Goal: Task Accomplishment & Management: Manage account settings

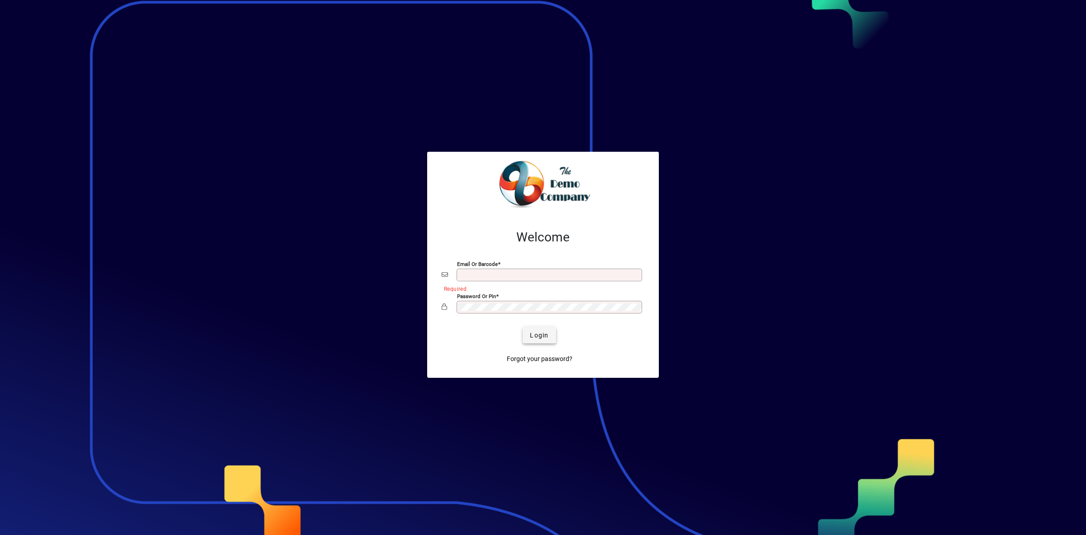
type input "**********"
click at [551, 339] on span "submit" at bounding box center [539, 335] width 33 height 22
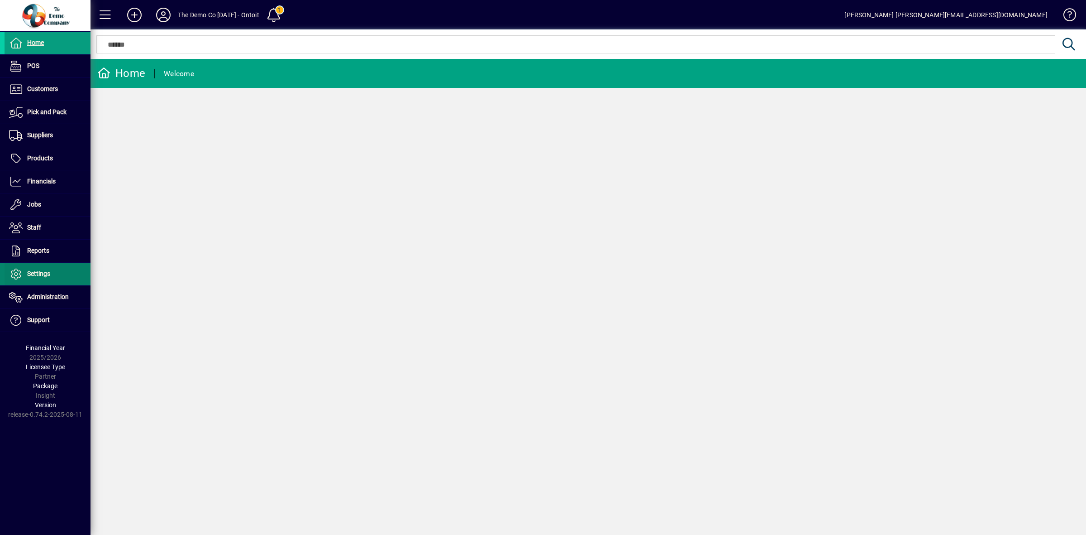
click at [52, 277] on span at bounding box center [48, 274] width 86 height 22
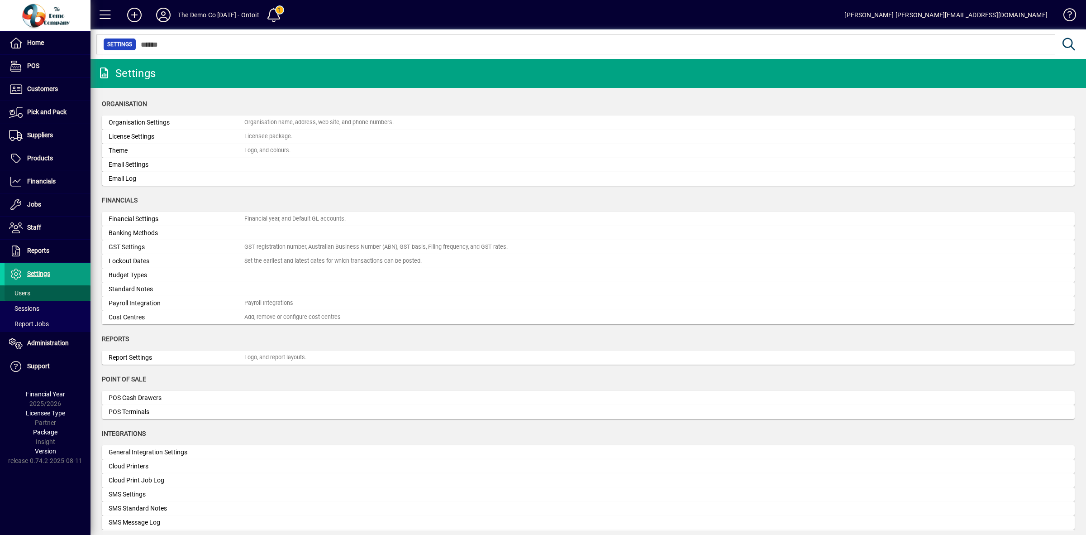
click at [19, 292] on span "Users" at bounding box center [19, 292] width 21 height 7
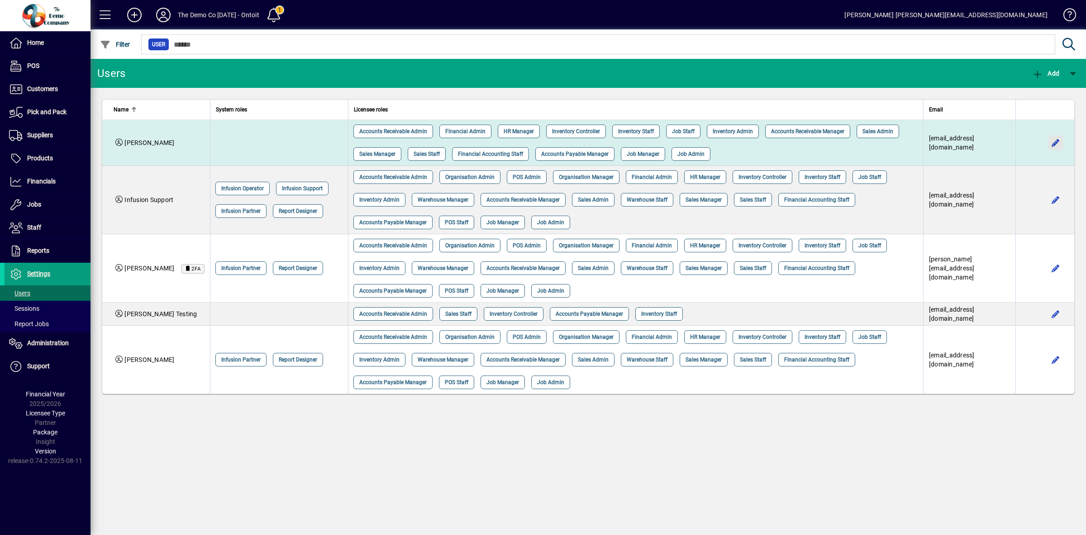
click at [1059, 143] on span "button" at bounding box center [1056, 143] width 22 height 22
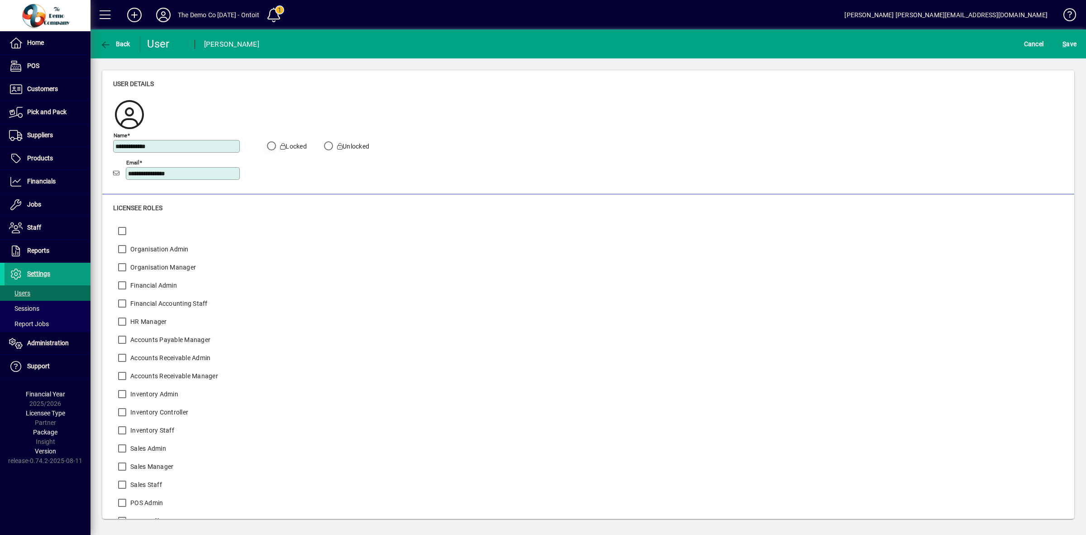
click at [292, 143] on label "Locked" at bounding box center [292, 146] width 29 height 9
click at [1039, 45] on span "Cancel" at bounding box center [1034, 44] width 20 height 14
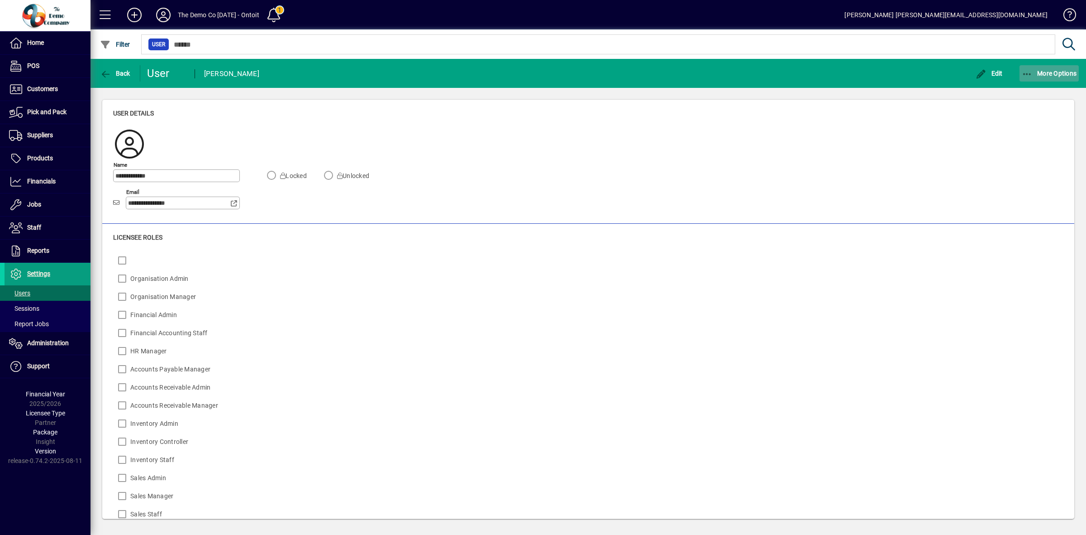
click at [1034, 71] on span "More Options" at bounding box center [1049, 73] width 55 height 7
click at [1022, 96] on span "Delete" at bounding box center [1041, 93] width 76 height 11
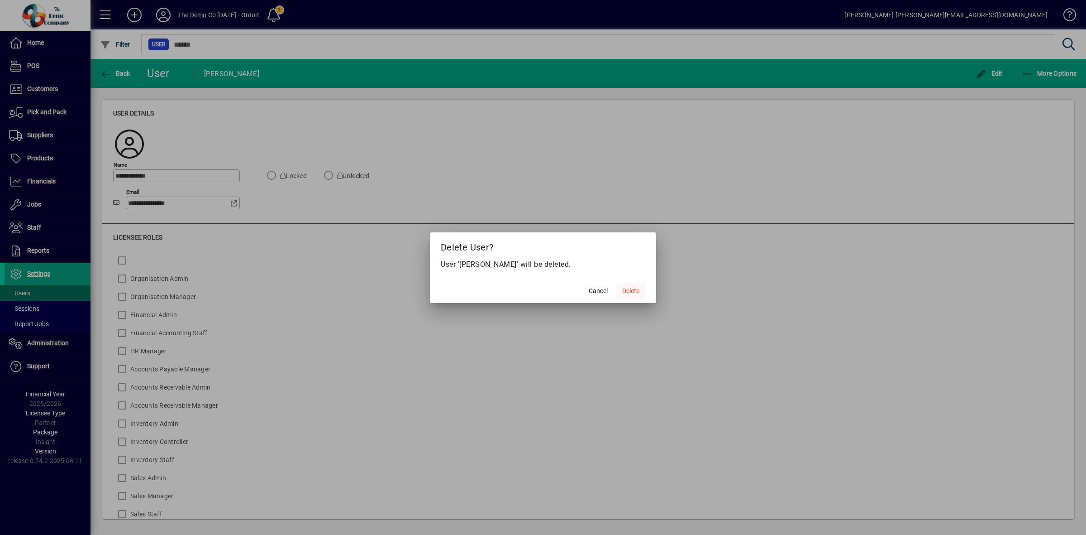
click at [631, 294] on span "Delete" at bounding box center [630, 291] width 17 height 10
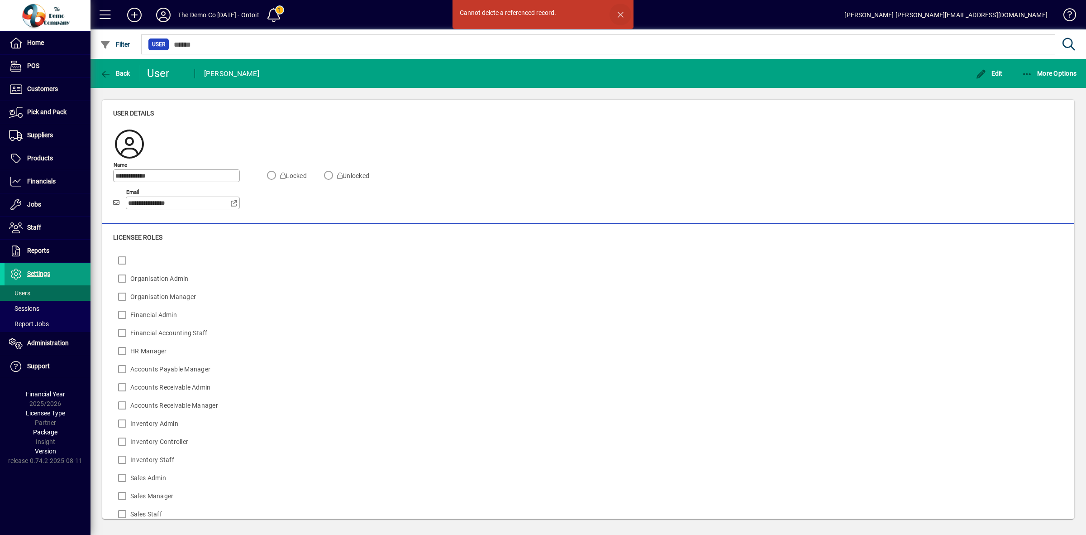
click at [621, 12] on span "button" at bounding box center [621, 15] width 22 height 22
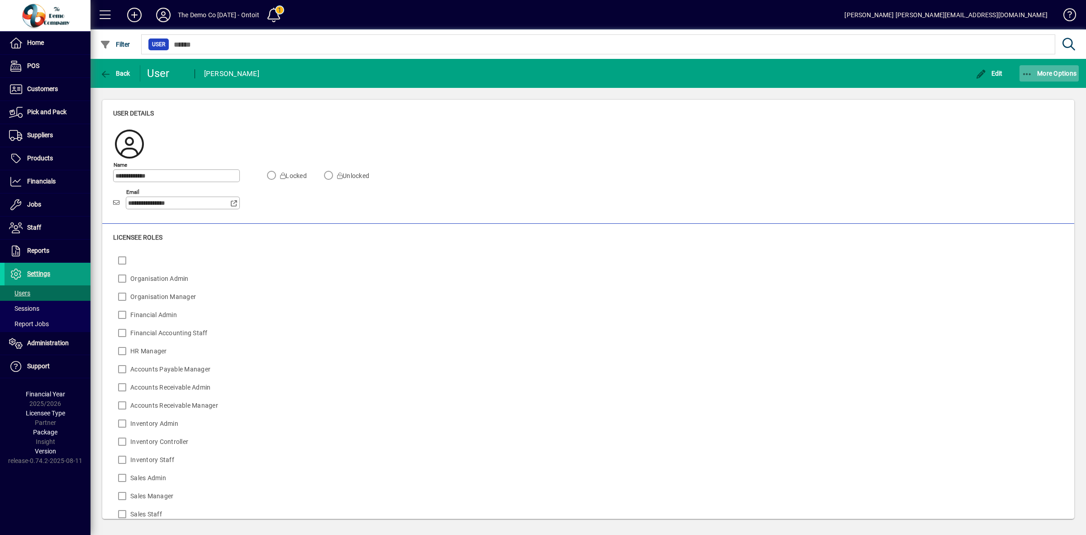
click at [1027, 73] on icon "button" at bounding box center [1027, 74] width 11 height 9
click at [1026, 92] on span "Delete" at bounding box center [1041, 93] width 76 height 11
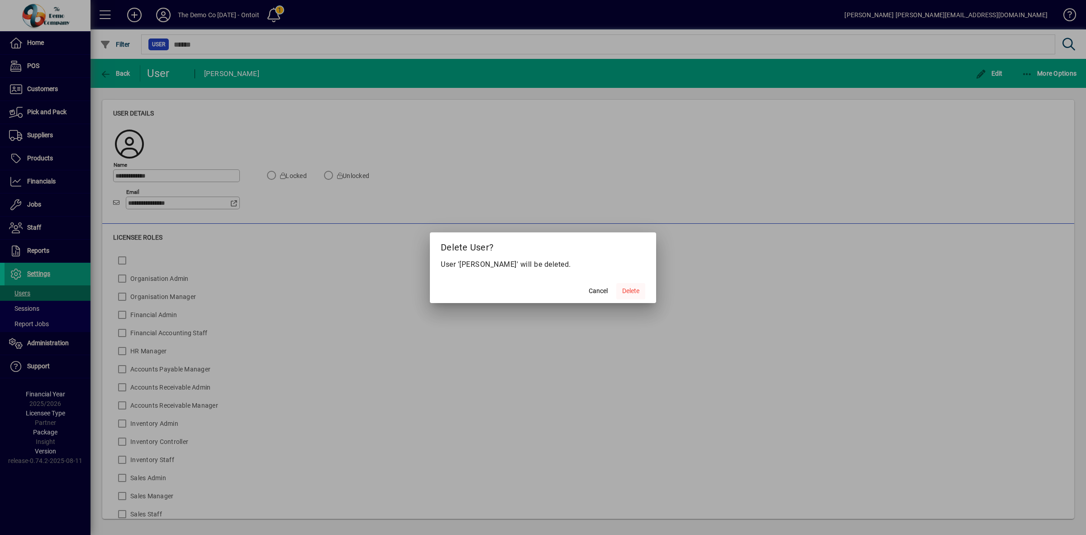
click at [637, 293] on span "Delete" at bounding box center [630, 291] width 17 height 10
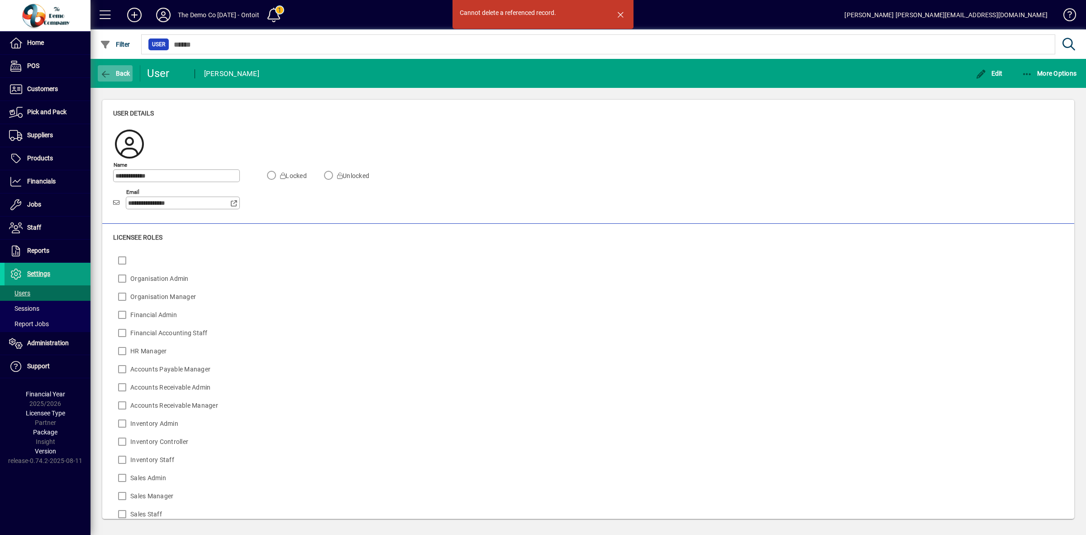
click at [123, 76] on span "Back" at bounding box center [115, 73] width 30 height 7
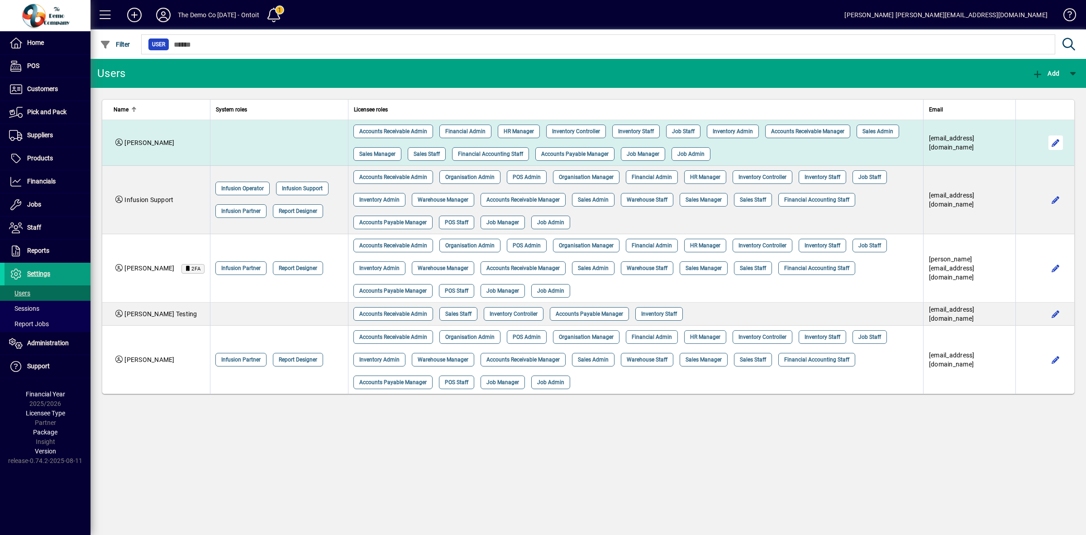
click at [1055, 141] on span "button" at bounding box center [1056, 143] width 22 height 22
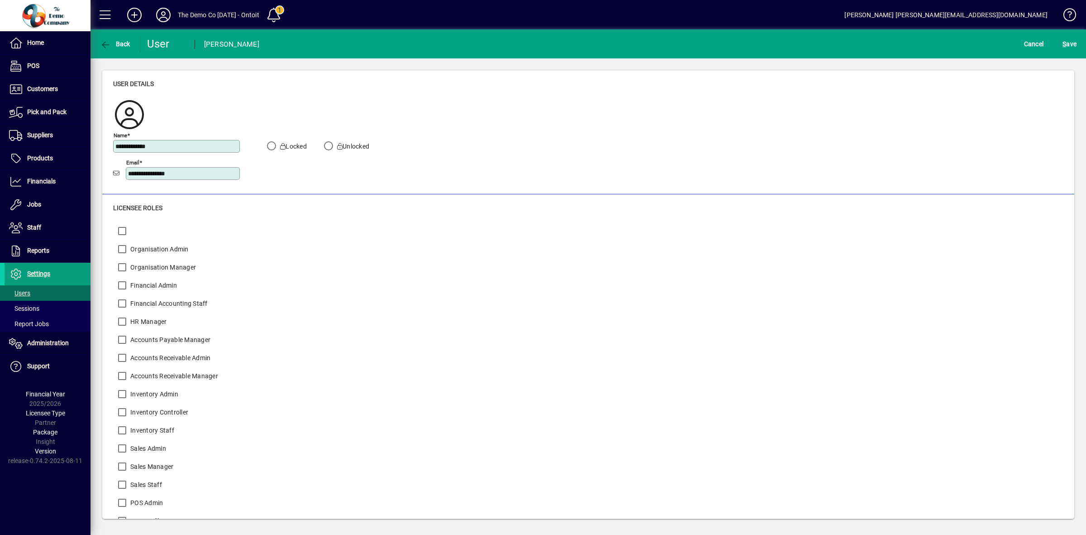
click at [293, 143] on label "Locked" at bounding box center [292, 146] width 29 height 9
click at [1063, 45] on span "S" at bounding box center [1065, 43] width 4 height 7
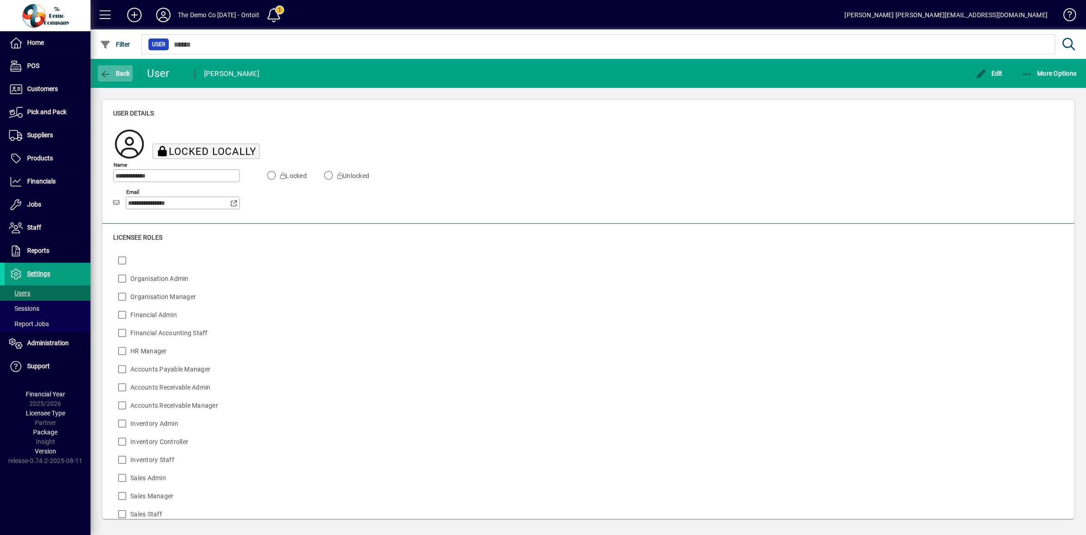
click at [125, 72] on span "Back" at bounding box center [115, 73] width 30 height 7
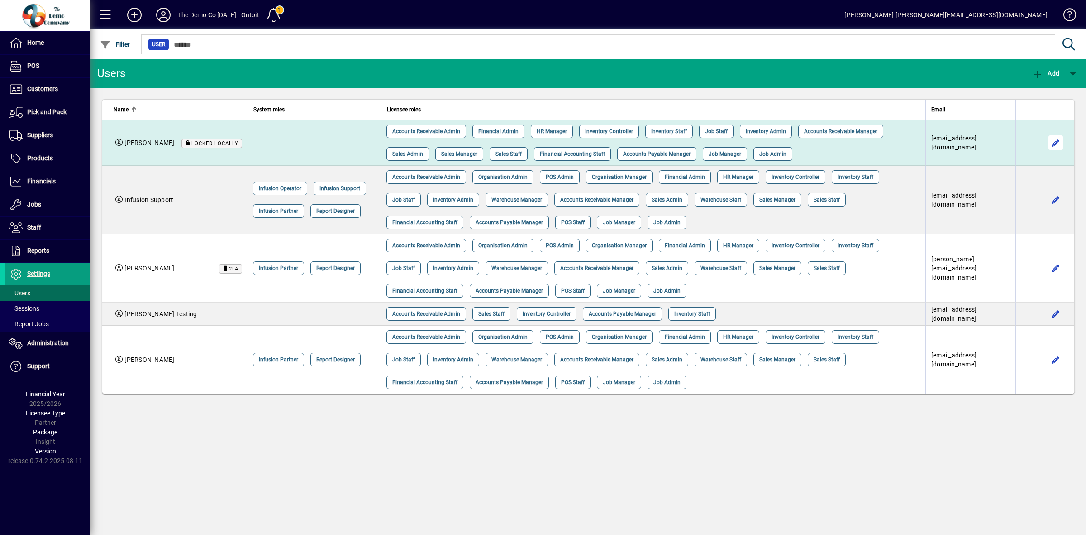
click at [1059, 144] on span "button" at bounding box center [1056, 143] width 22 height 22
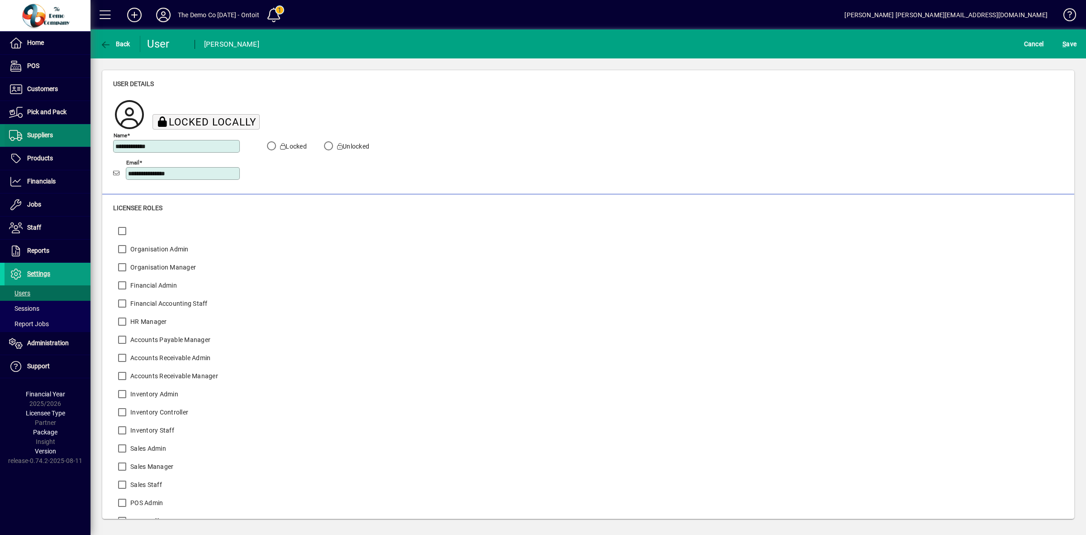
drag, startPoint x: 216, startPoint y: 145, endPoint x: 85, endPoint y: 134, distance: 131.3
click at [85, 134] on mat-drawer-container "**********" at bounding box center [543, 267] width 1086 height 535
click at [1071, 48] on span "S ave" at bounding box center [1070, 44] width 14 height 14
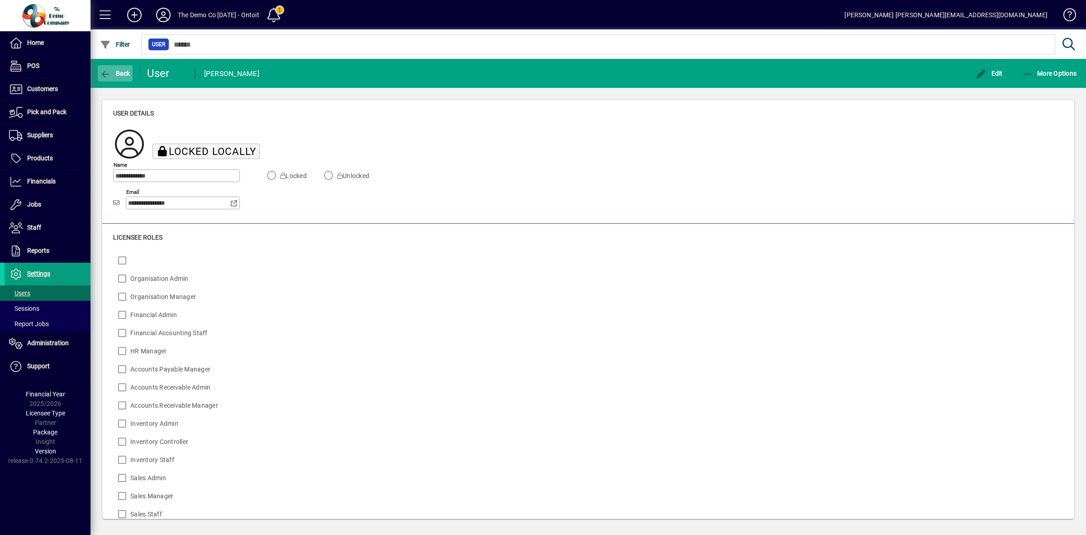
click at [110, 72] on icon "button" at bounding box center [105, 74] width 11 height 9
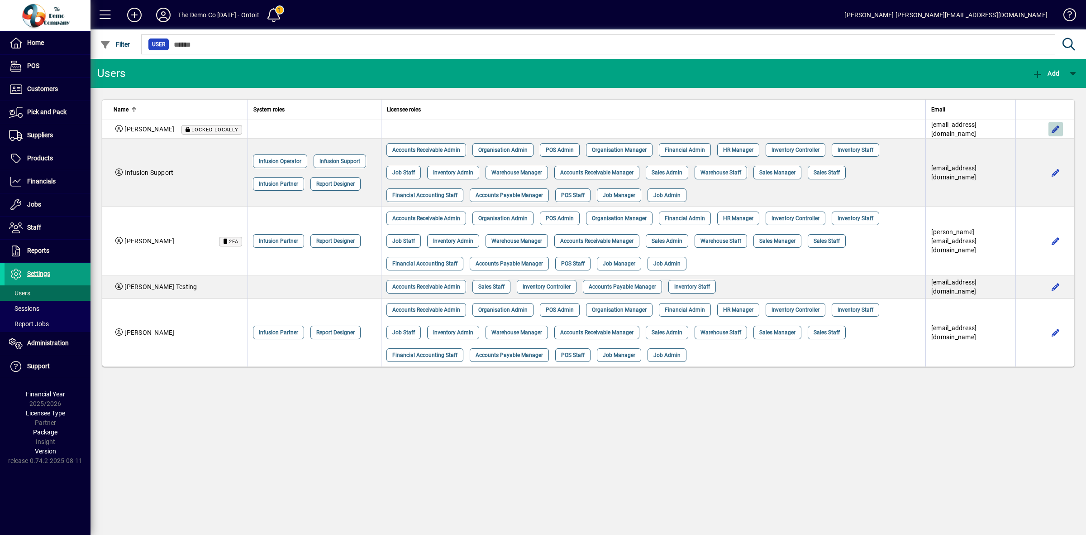
click at [1053, 128] on span "button" at bounding box center [1056, 129] width 22 height 22
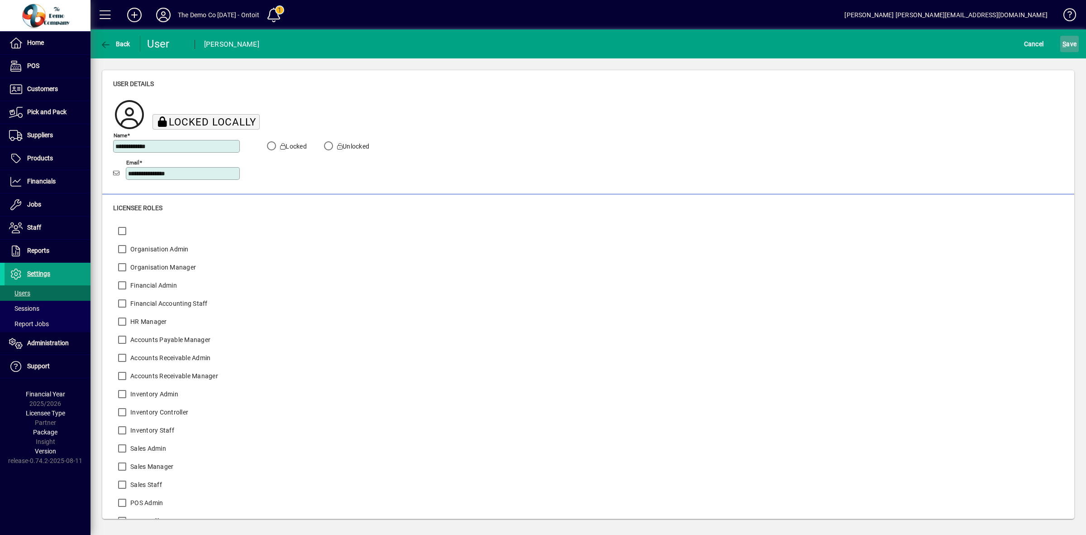
click at [1067, 43] on span "S ave" at bounding box center [1070, 44] width 14 height 14
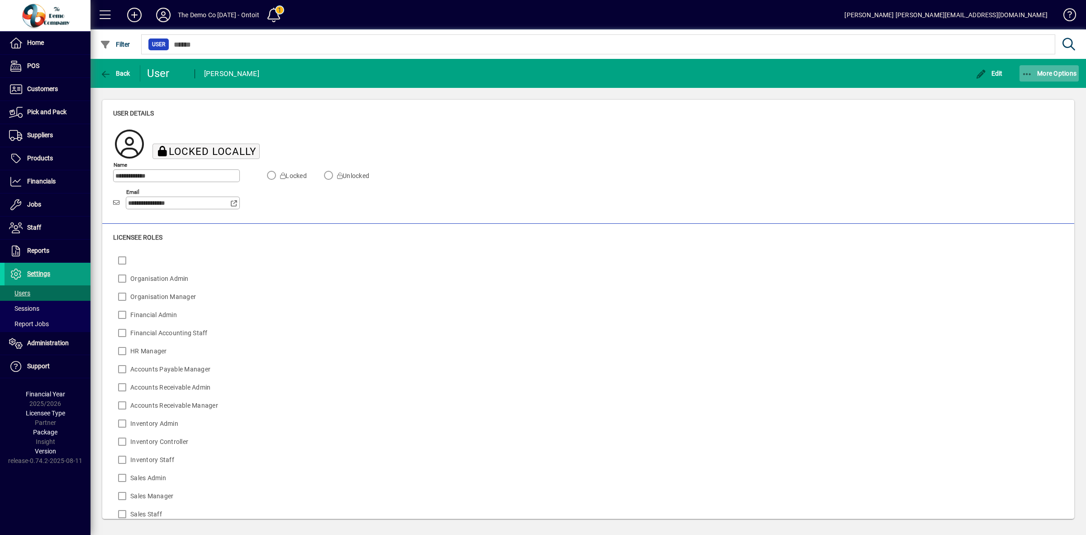
click at [1074, 77] on span "button" at bounding box center [1050, 73] width 60 height 22
click at [1041, 91] on span "Delete" at bounding box center [1041, 93] width 76 height 11
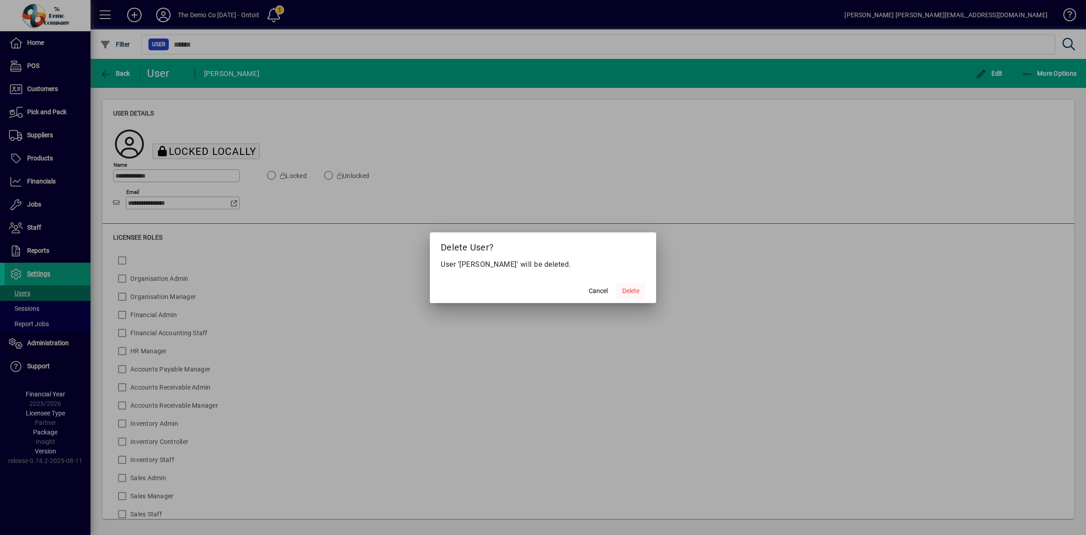
click at [638, 294] on span "Delete" at bounding box center [630, 291] width 17 height 10
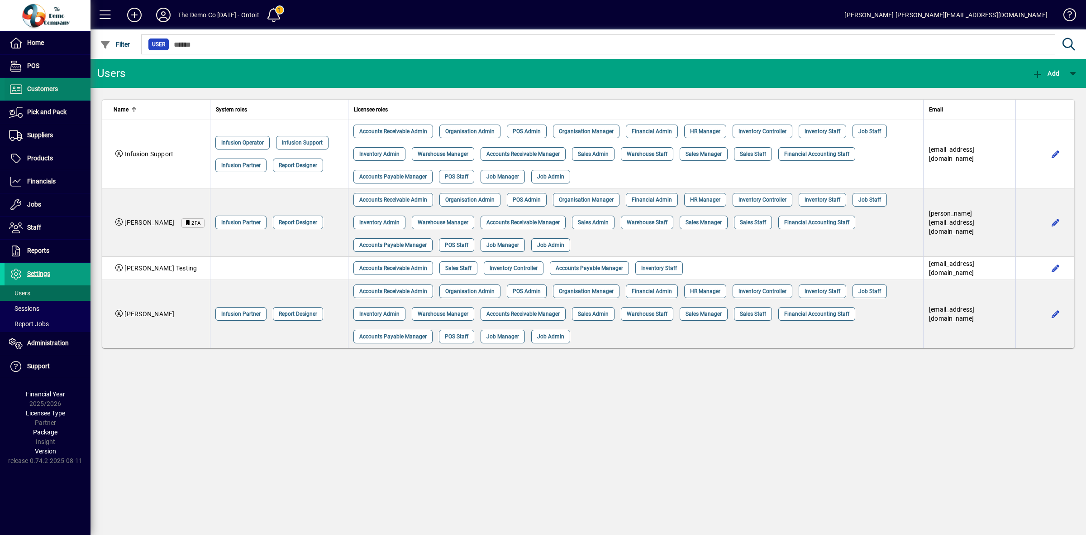
click at [52, 95] on span at bounding box center [48, 89] width 86 height 22
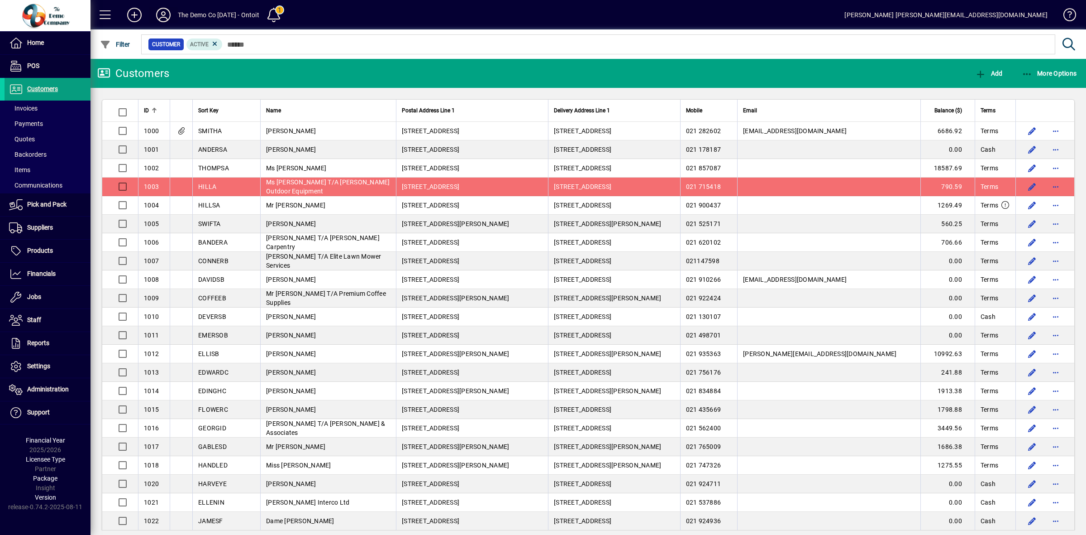
click at [161, 14] on icon at bounding box center [163, 15] width 18 height 14
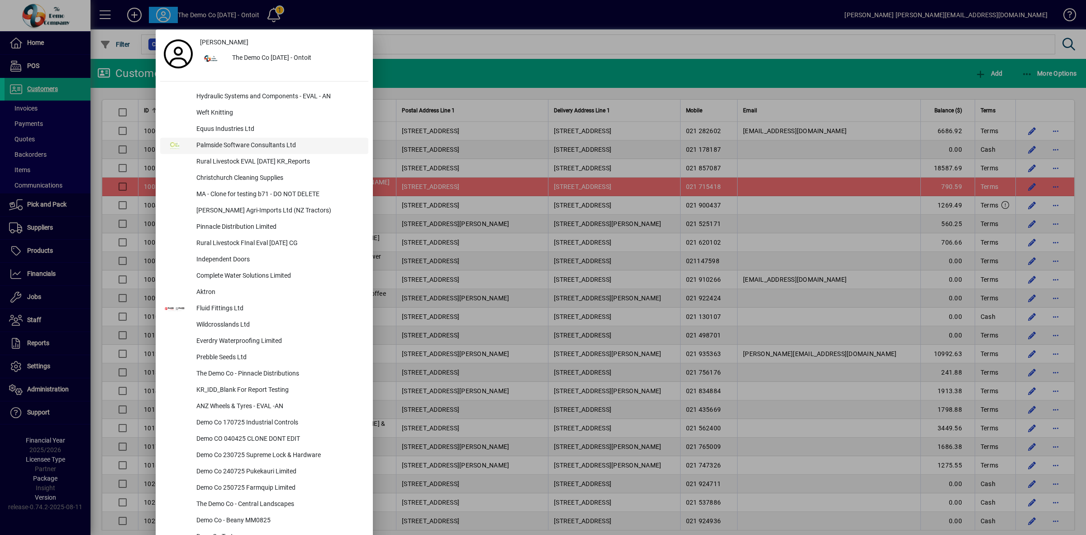
click at [232, 145] on div "Palmside Software Consultants Ltd" at bounding box center [278, 146] width 179 height 16
